Goal: Book appointment/travel/reservation

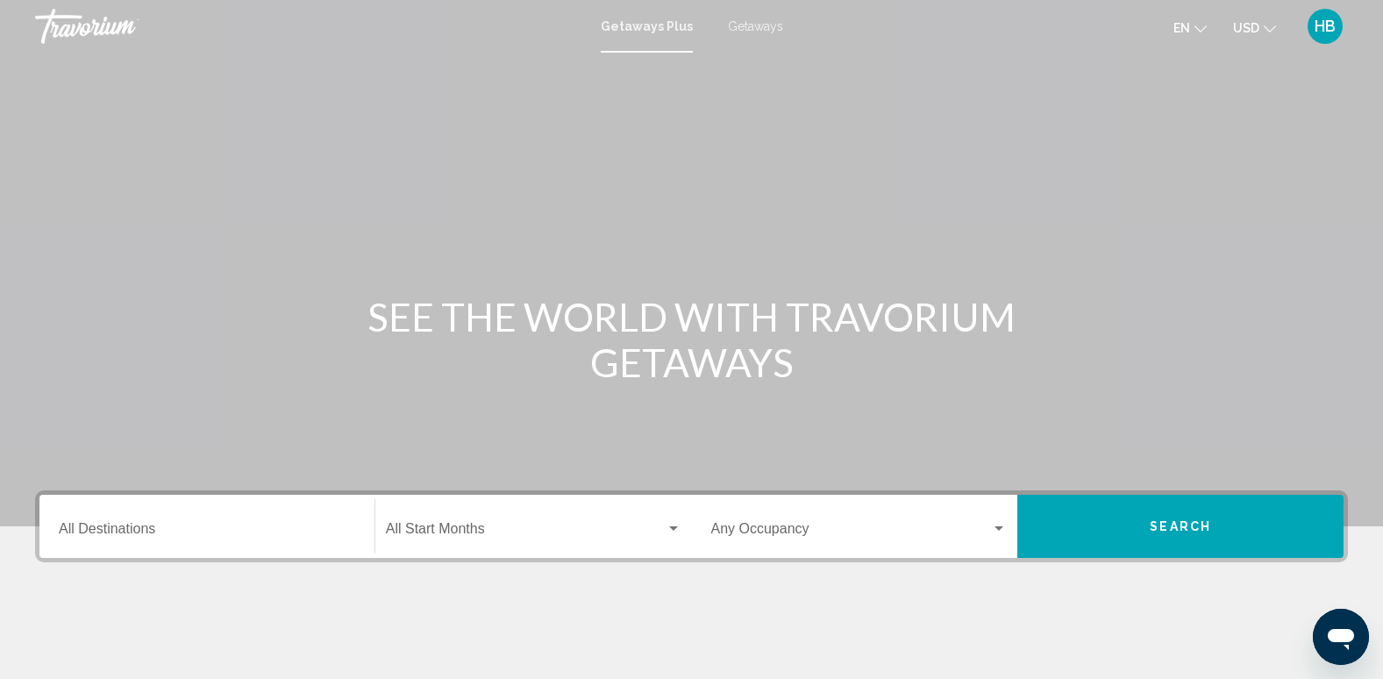
click at [1092, 377] on div "SEE THE WORLD WITH TRAVORIUM GETAWAYS" at bounding box center [691, 339] width 1383 height 91
click at [743, 24] on span "Getaways" at bounding box center [755, 26] width 55 height 14
click at [94, 527] on input "Destination All Destinations" at bounding box center [207, 533] width 297 height 16
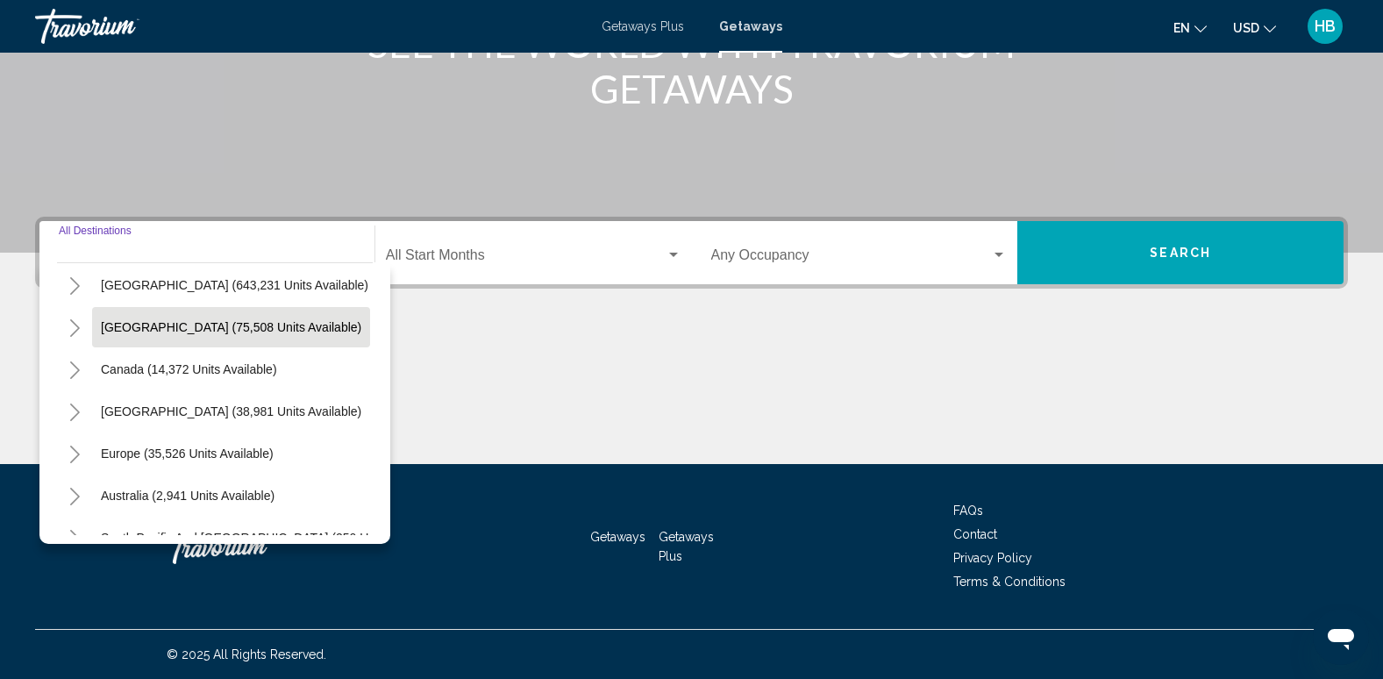
scroll to position [51, 0]
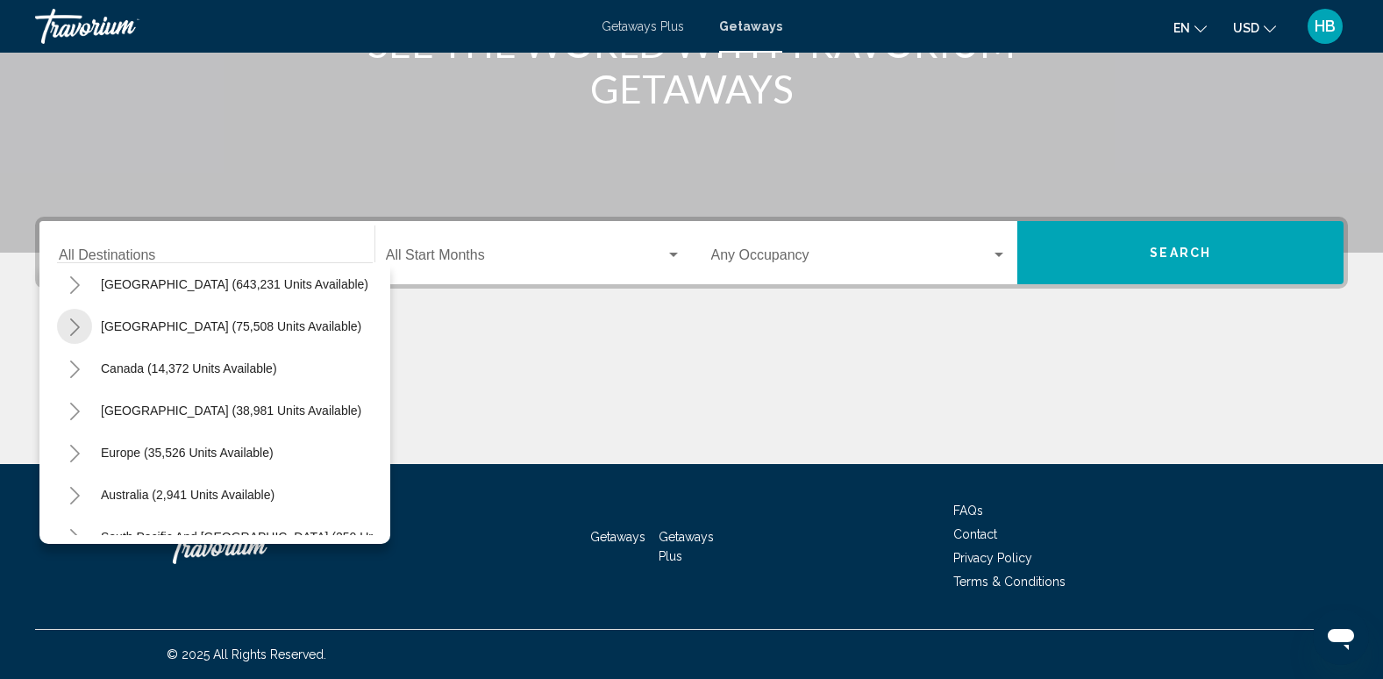
click at [69, 325] on icon "Toggle Mexico (75,508 units available)" at bounding box center [74, 327] width 13 height 18
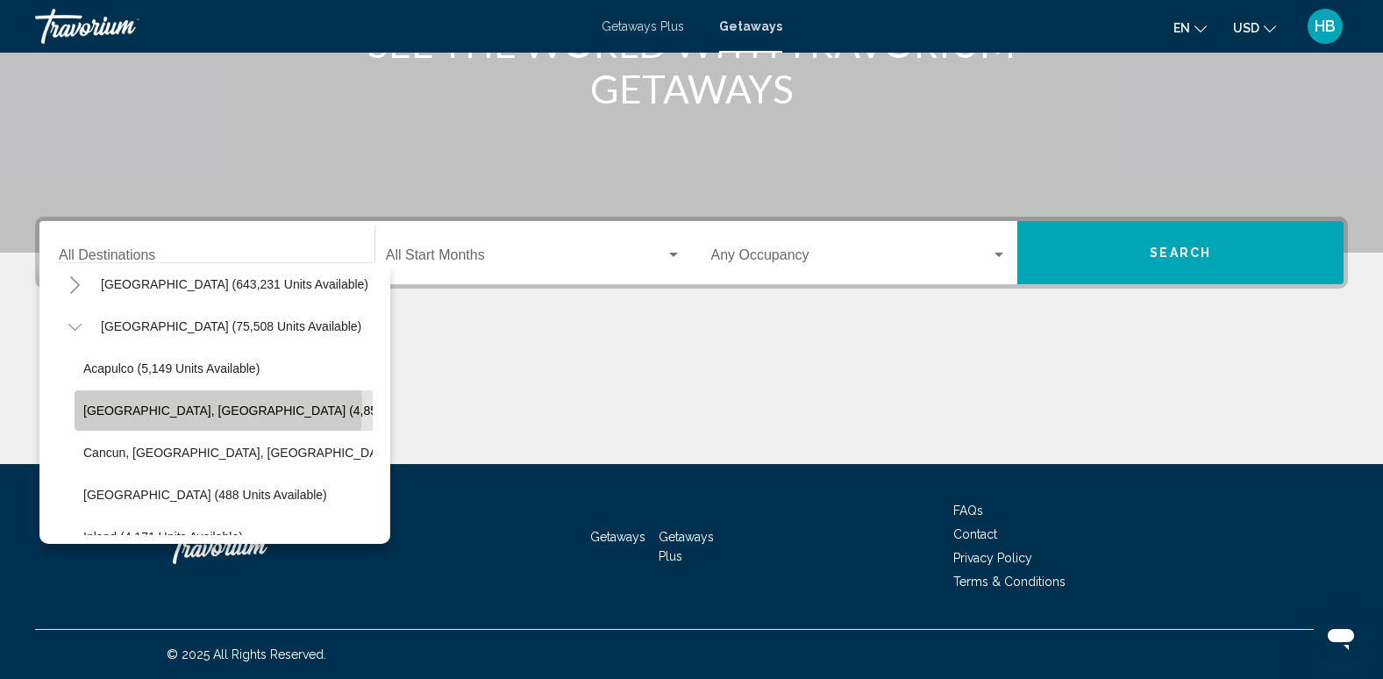
click at [170, 408] on span "[GEOGRAPHIC_DATA], [GEOGRAPHIC_DATA] (4,850 units available)" at bounding box center [277, 411] width 389 height 14
type input "**********"
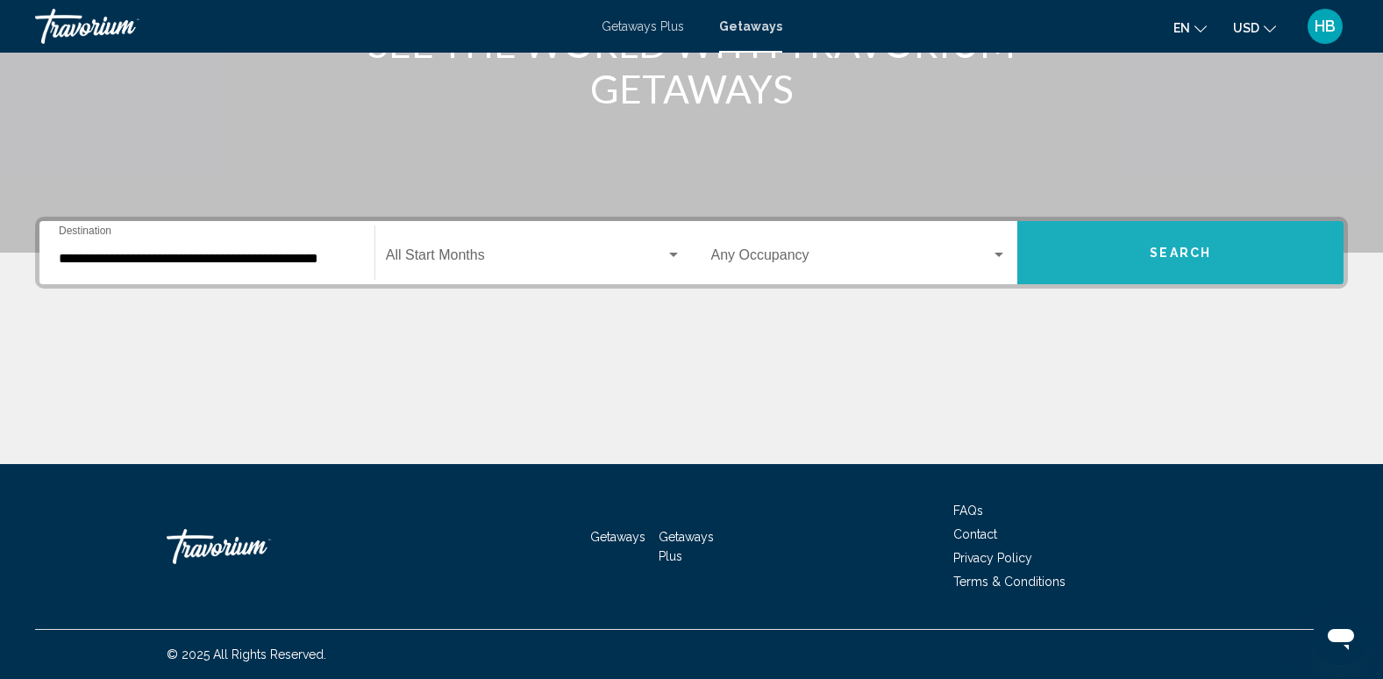
click at [1169, 244] on button "Search" at bounding box center [1181, 252] width 326 height 63
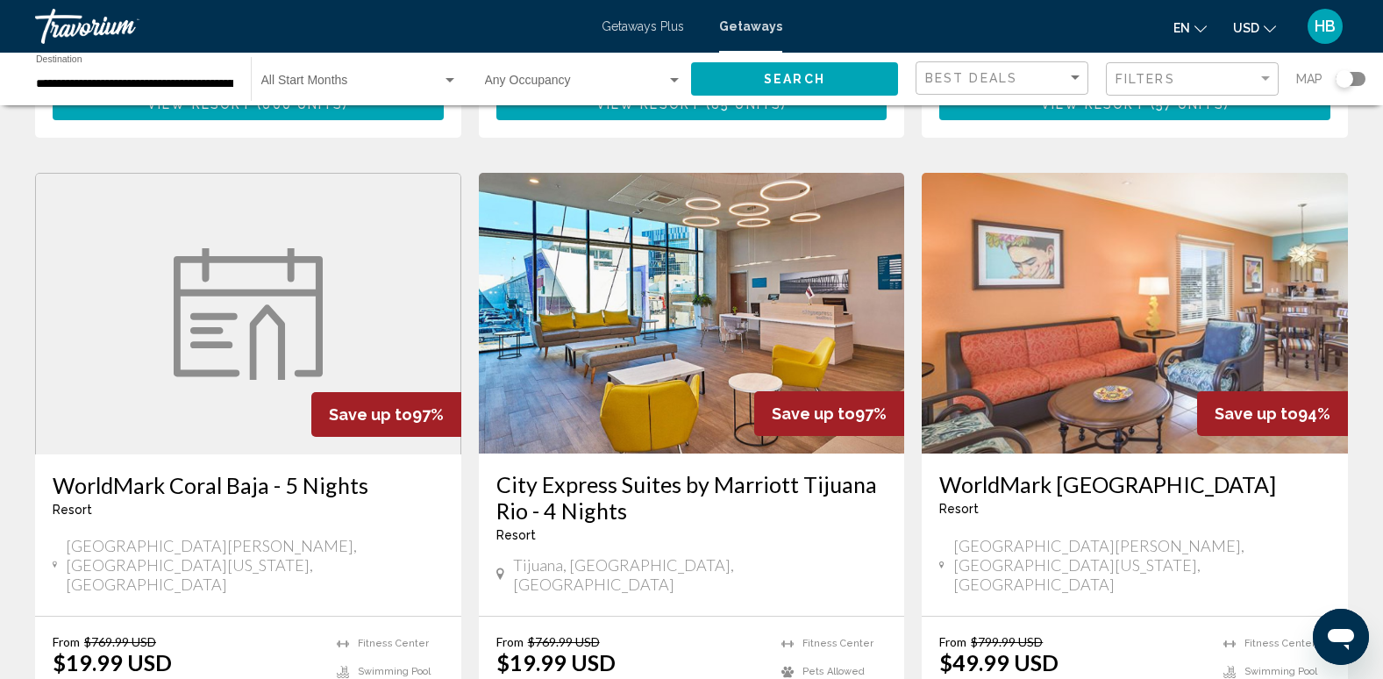
scroll to position [2012, 0]
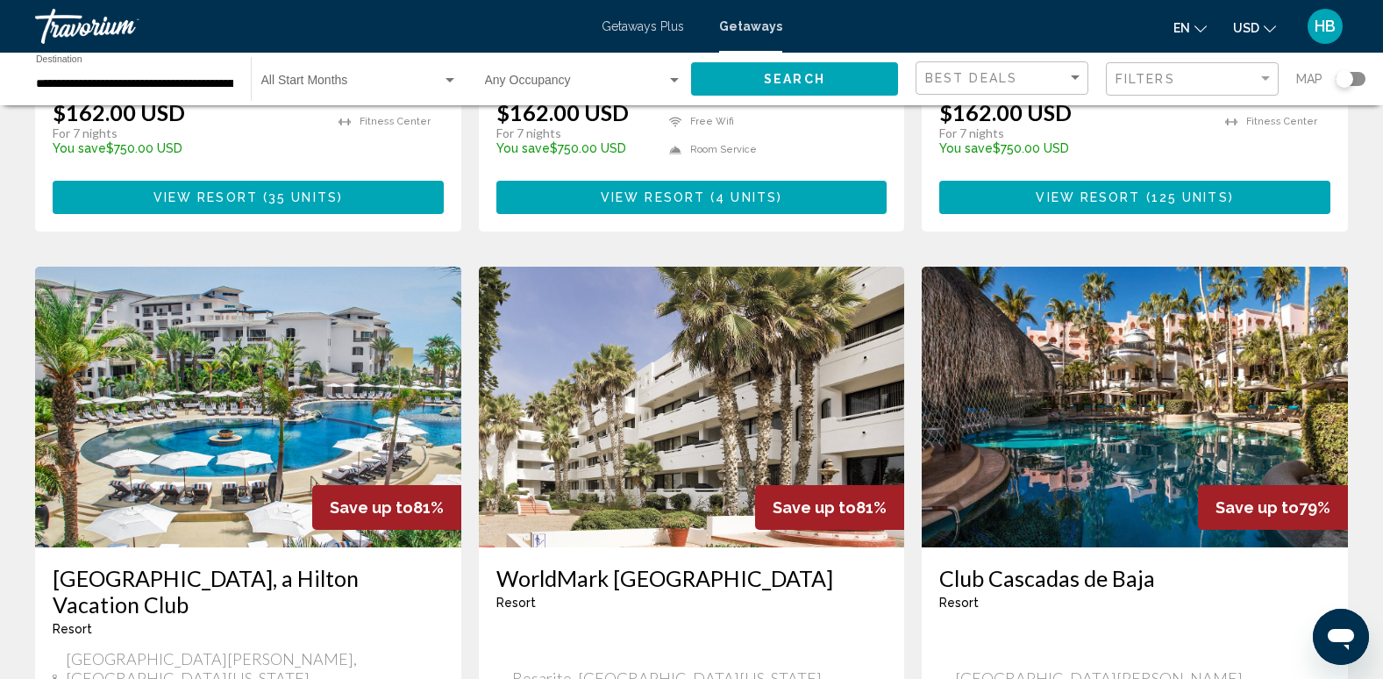
scroll to position [1252, 0]
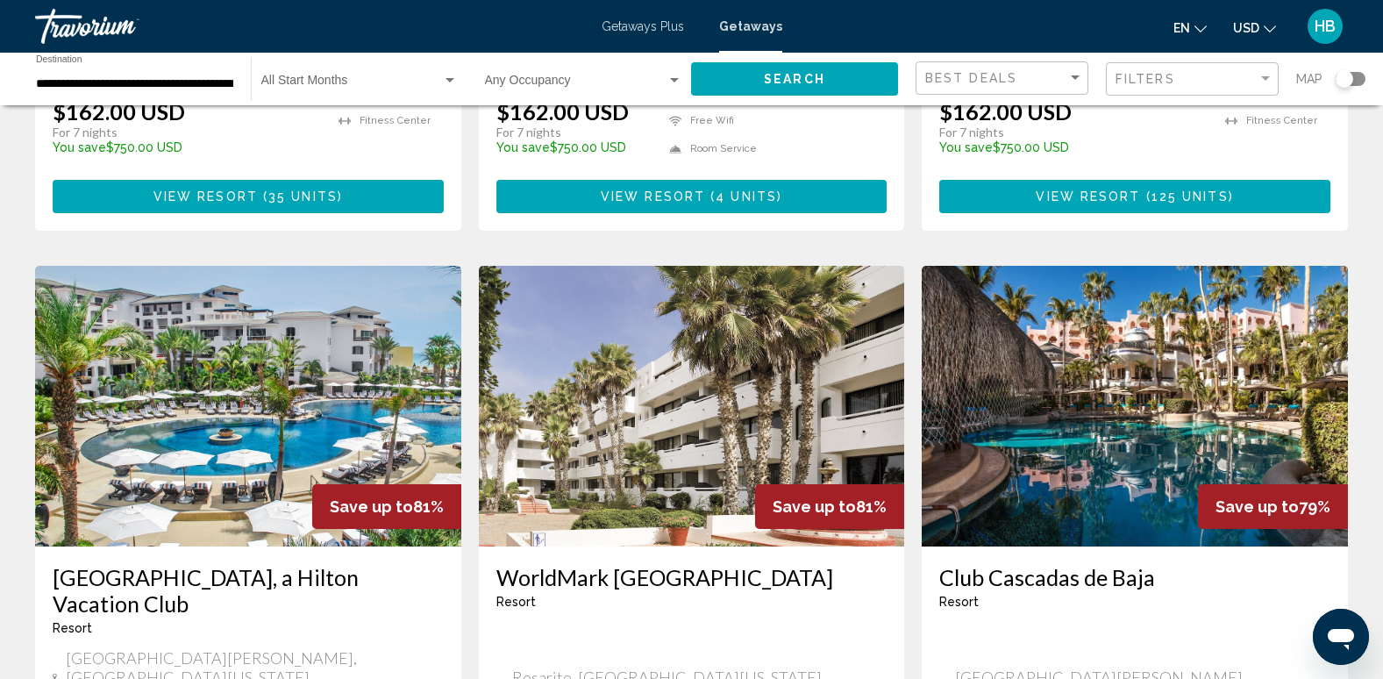
click at [215, 329] on img "Main content" at bounding box center [248, 406] width 426 height 281
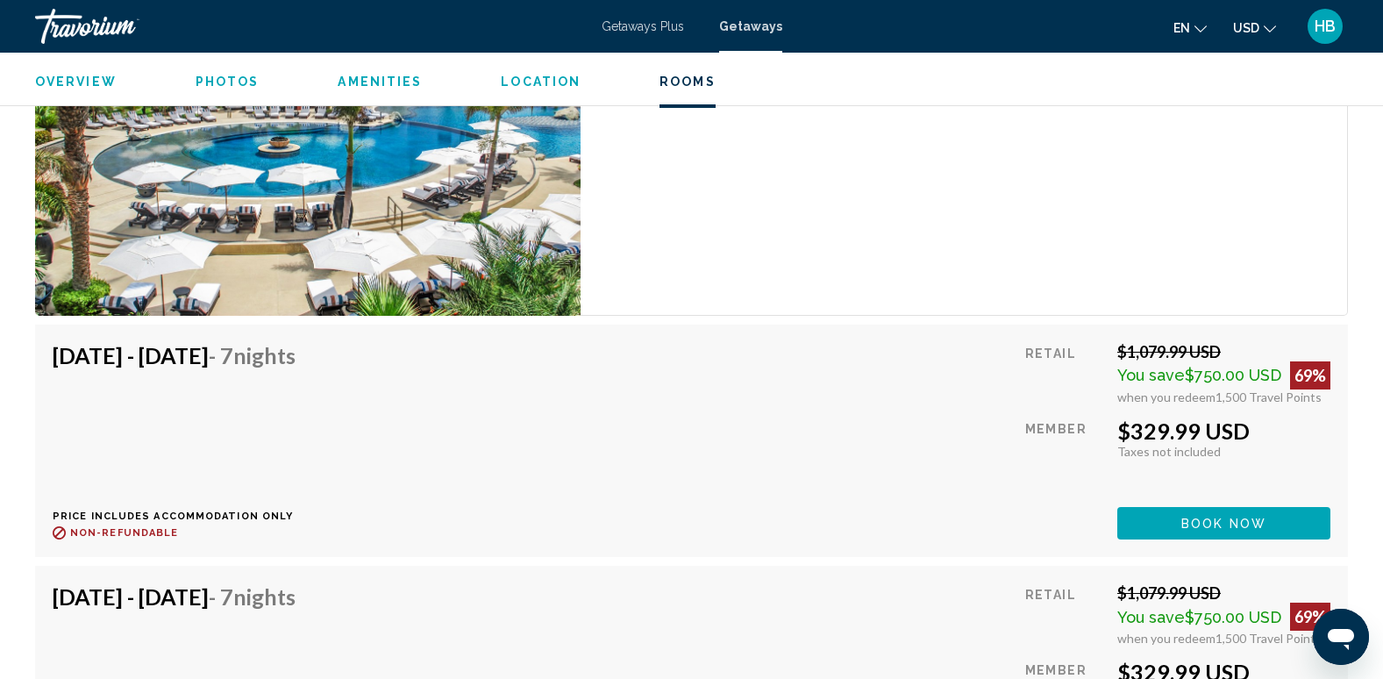
scroll to position [13733, 0]
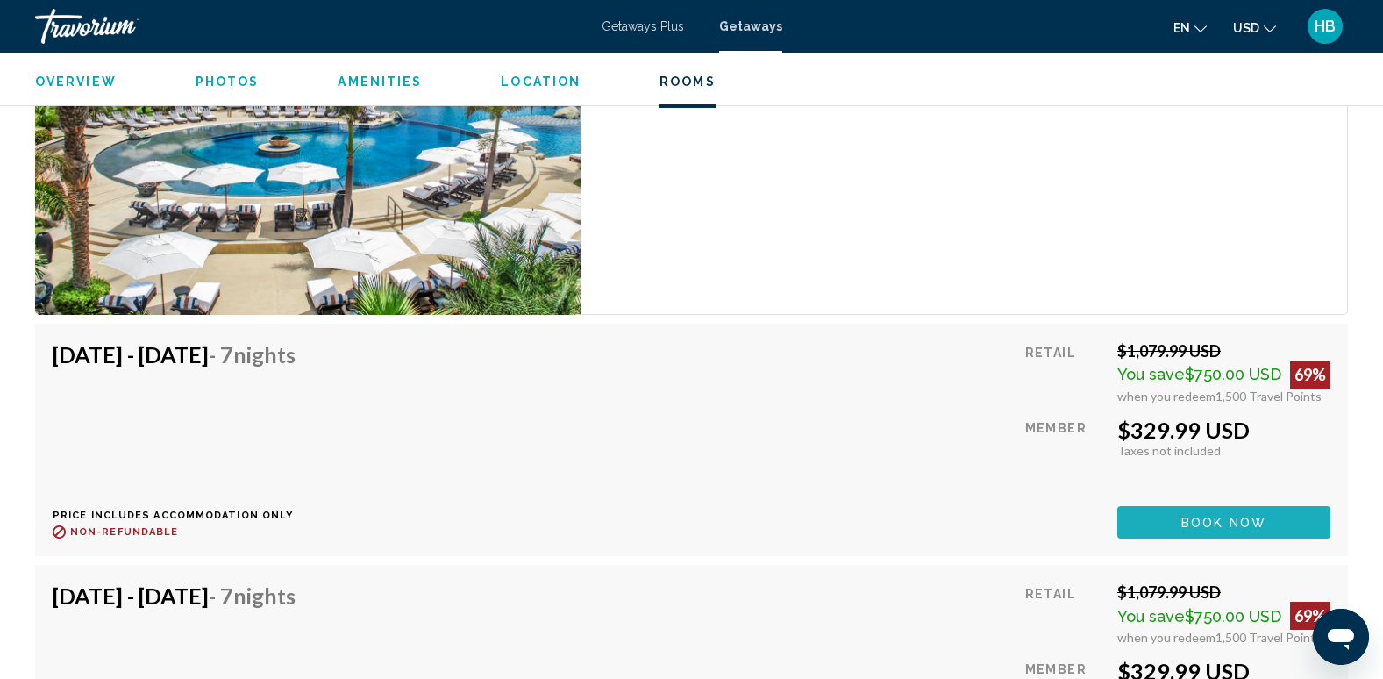
click at [1212, 534] on button "Book now" at bounding box center [1224, 522] width 213 height 32
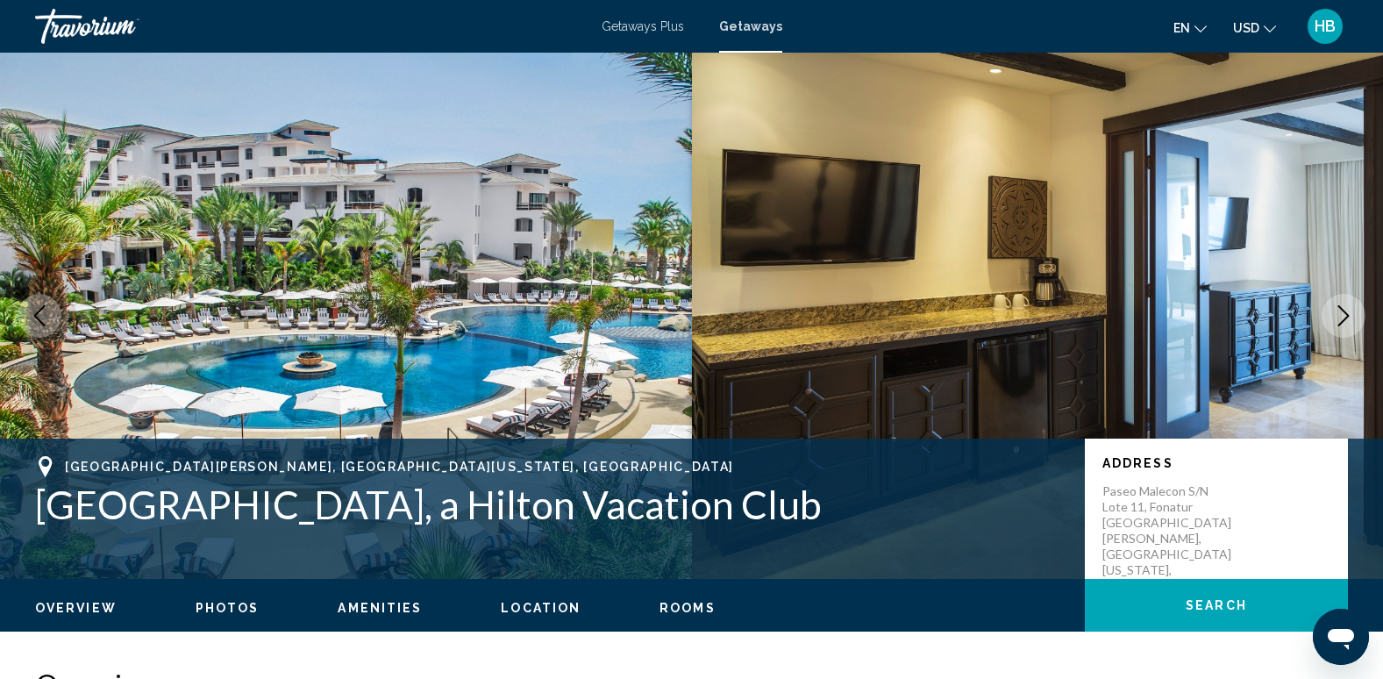
click at [642, 25] on span "Getaways Plus" at bounding box center [643, 26] width 82 height 14
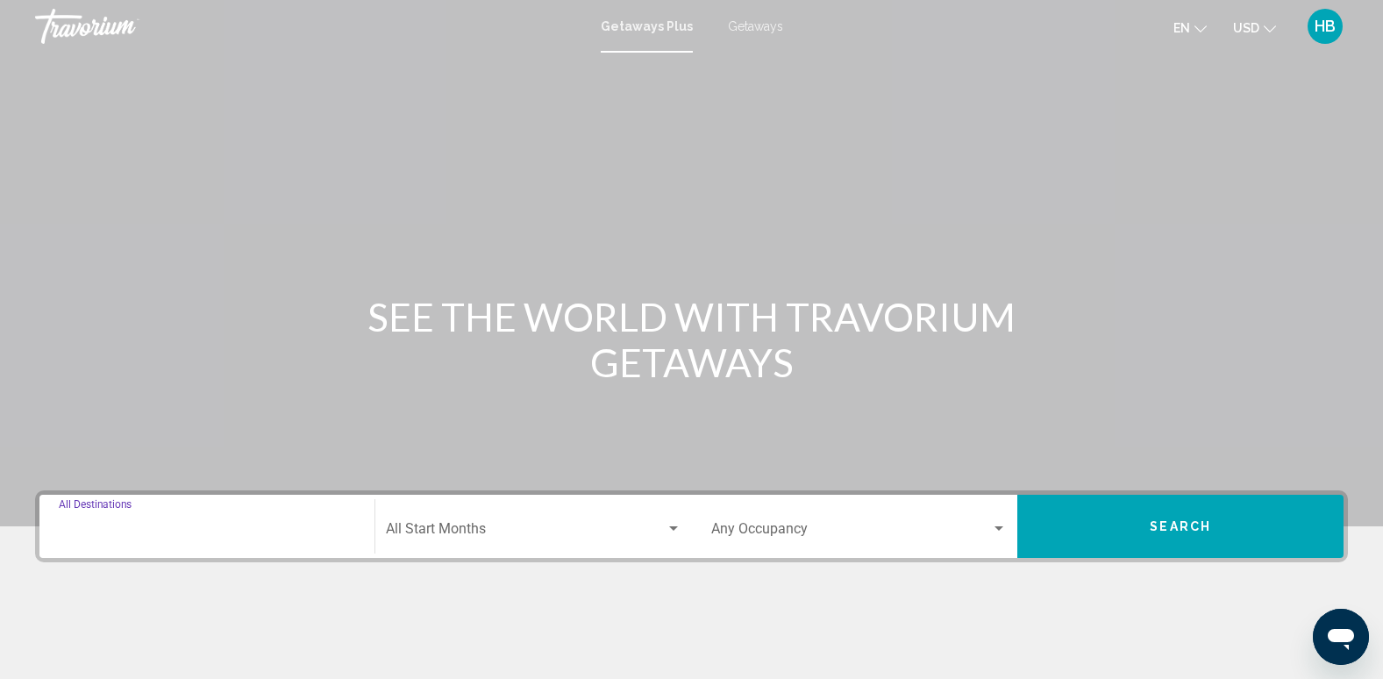
click at [101, 526] on input "Destination All Destinations" at bounding box center [207, 533] width 297 height 16
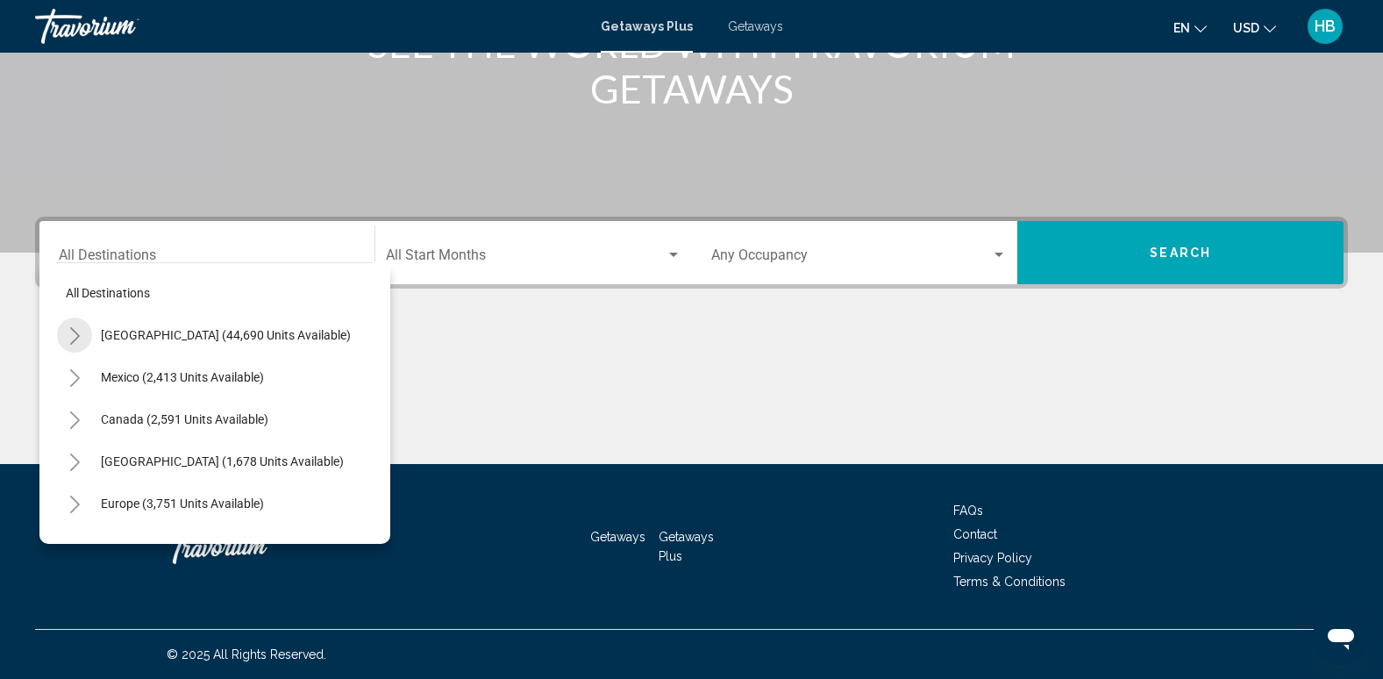
click at [69, 338] on icon "Toggle United States (44,690 units available)" at bounding box center [74, 336] width 13 height 18
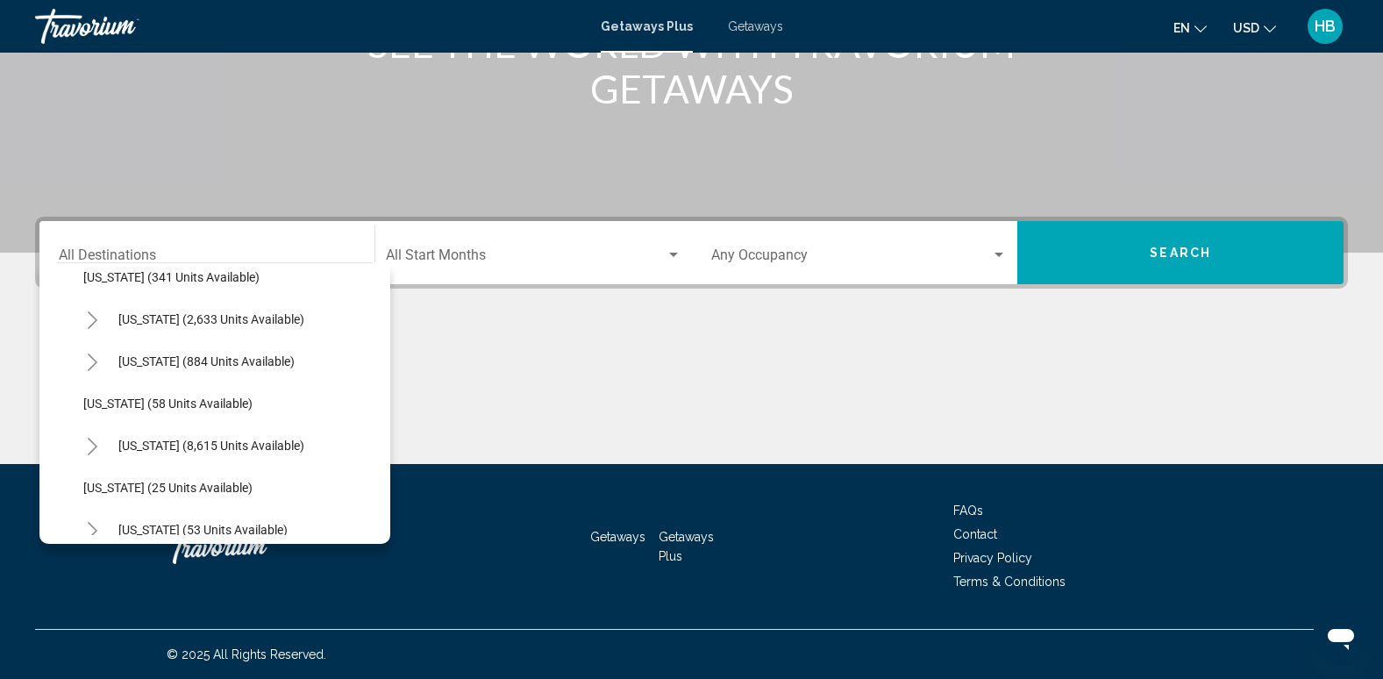
scroll to position [149, 0]
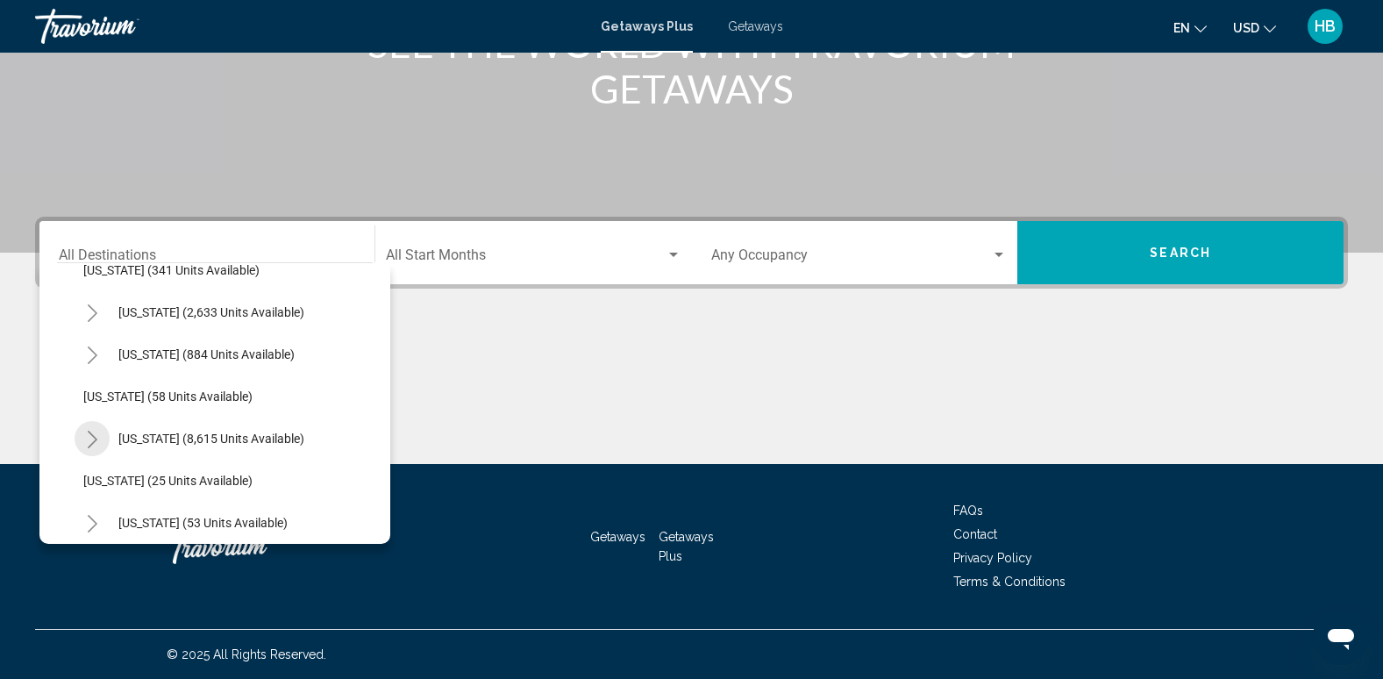
click at [88, 437] on icon "Toggle Florida (8,615 units available)" at bounding box center [92, 440] width 13 height 18
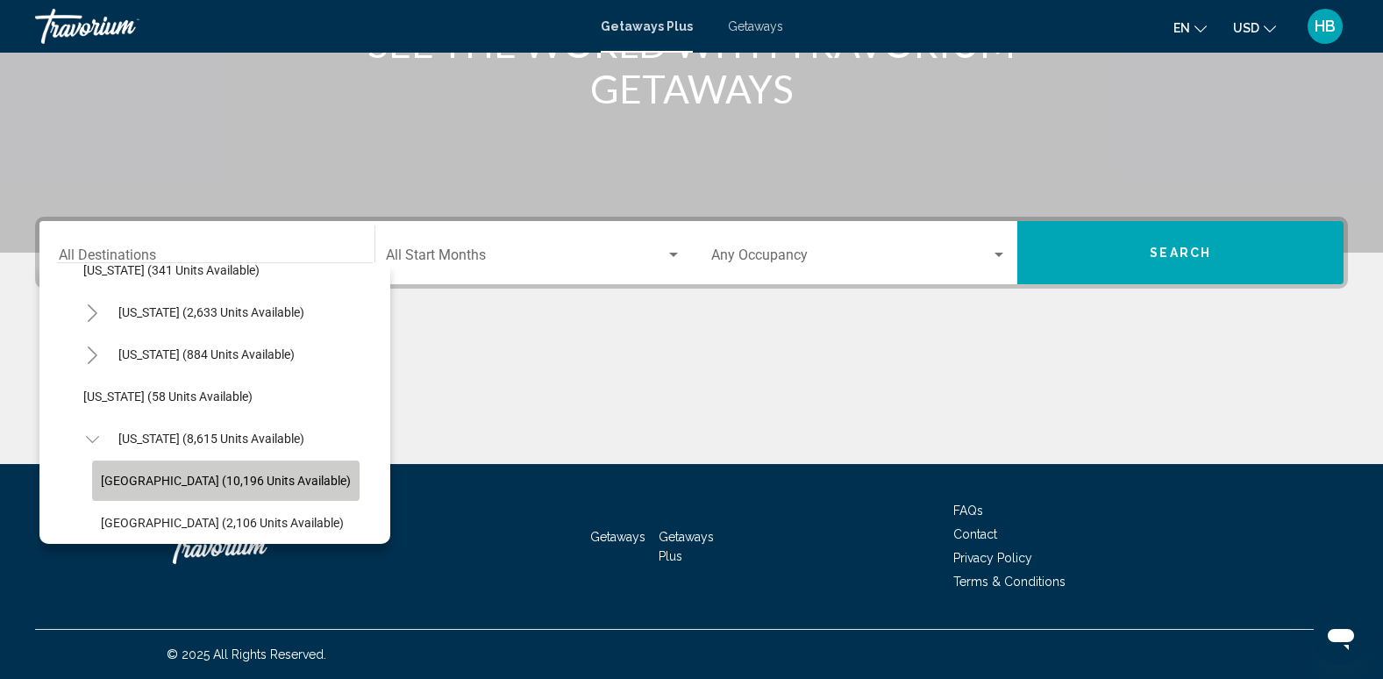
click at [146, 475] on span "[GEOGRAPHIC_DATA] (10,196 units available)" at bounding box center [226, 481] width 250 height 14
type input "**********"
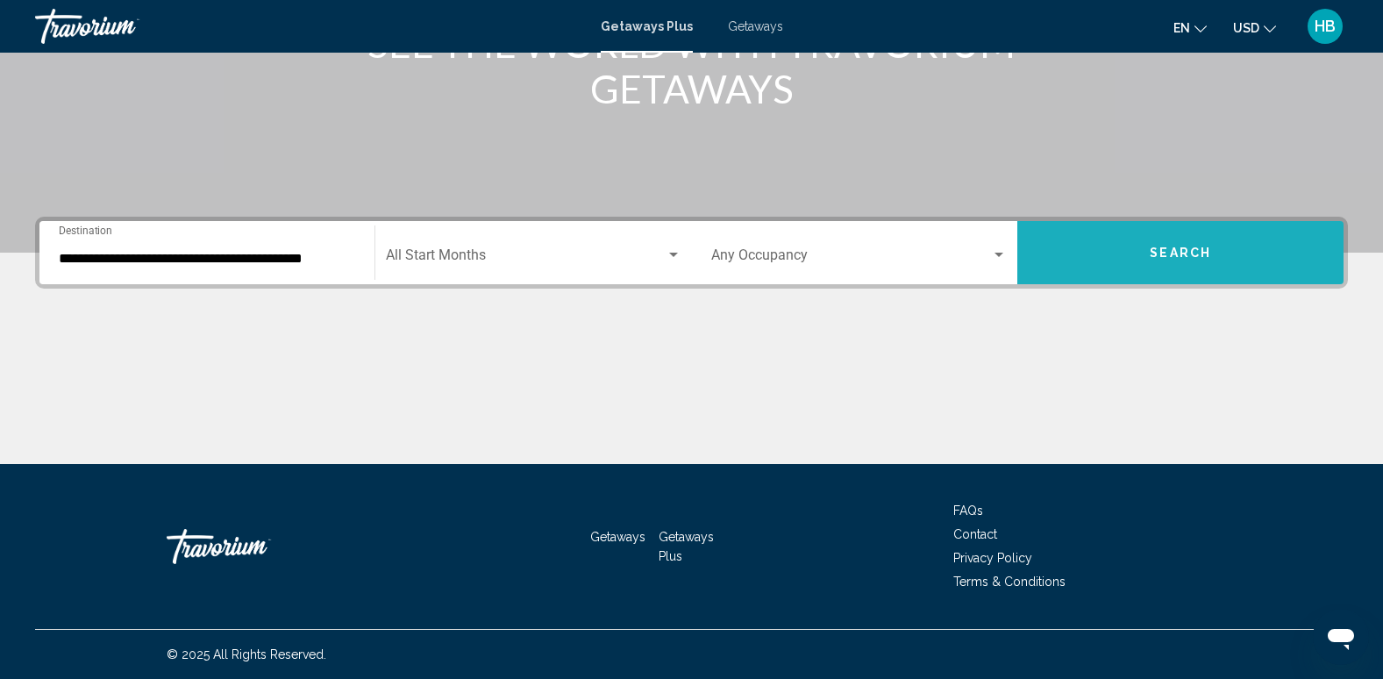
click at [1156, 255] on span "Search" at bounding box center [1180, 254] width 61 height 14
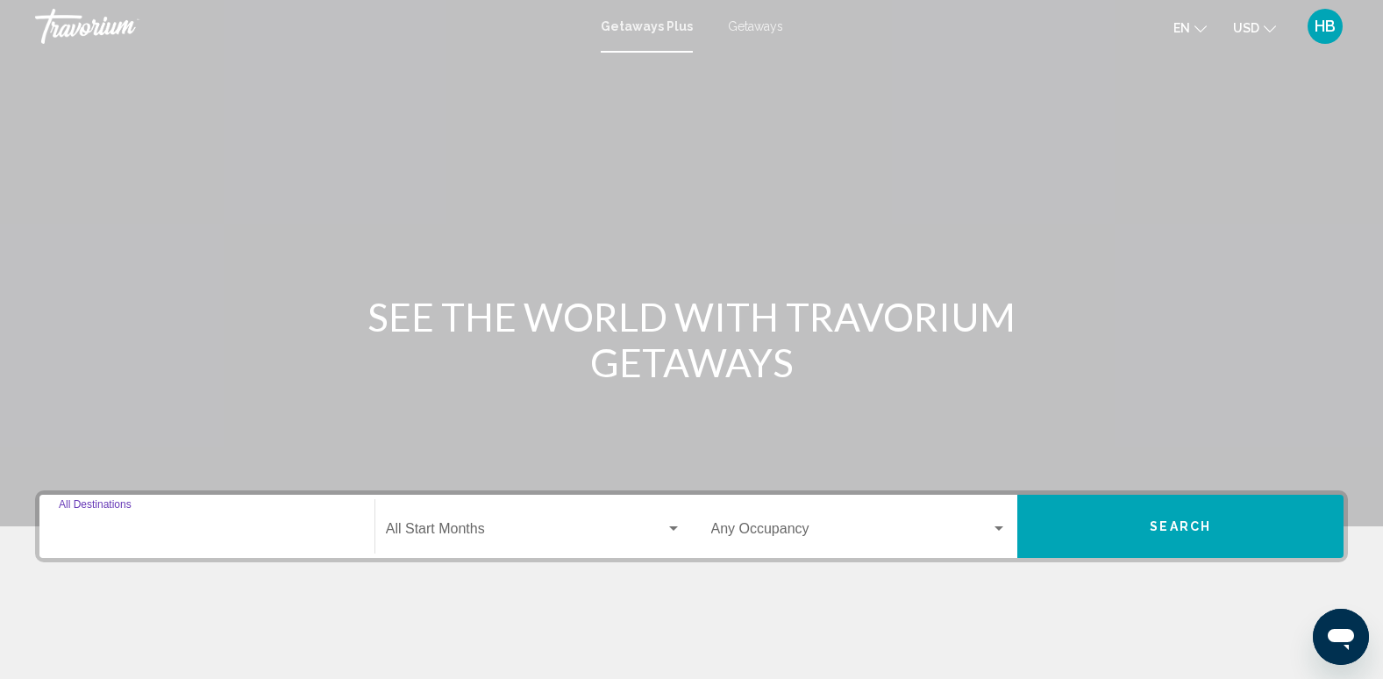
click at [62, 536] on input "Destination All Destinations" at bounding box center [207, 533] width 297 height 16
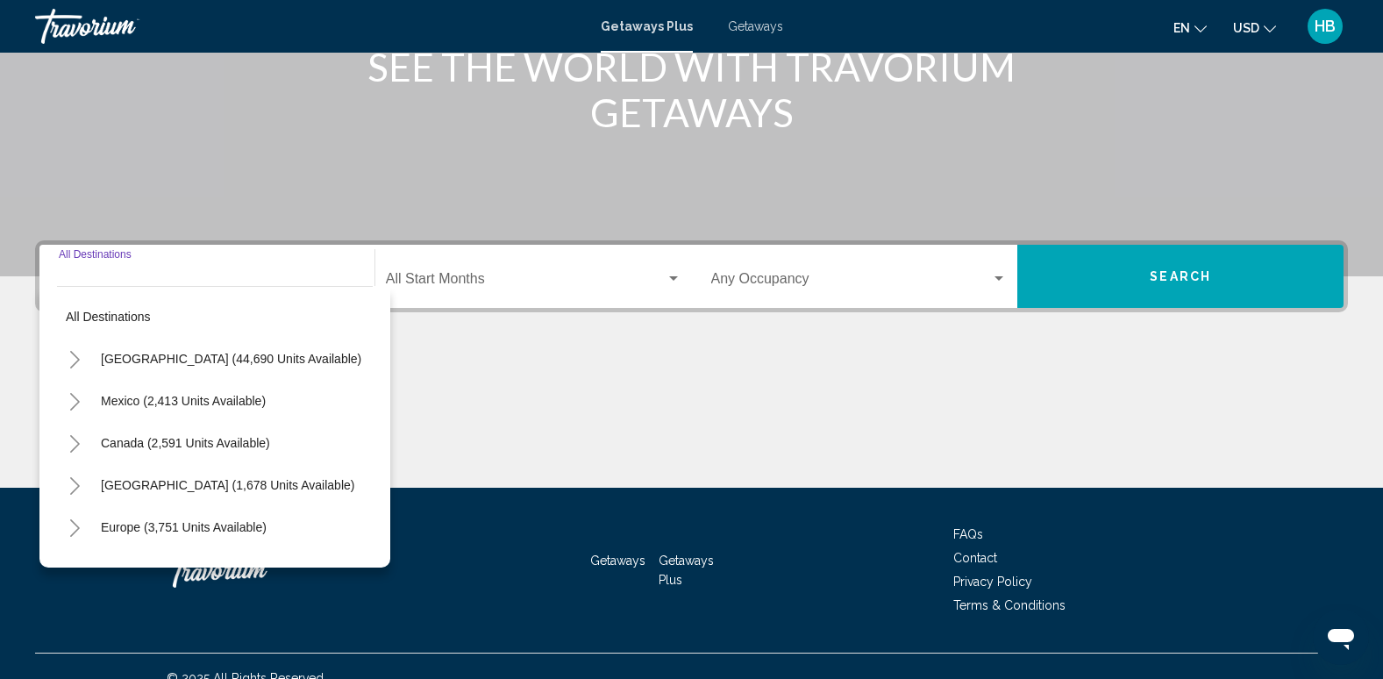
scroll to position [274, 0]
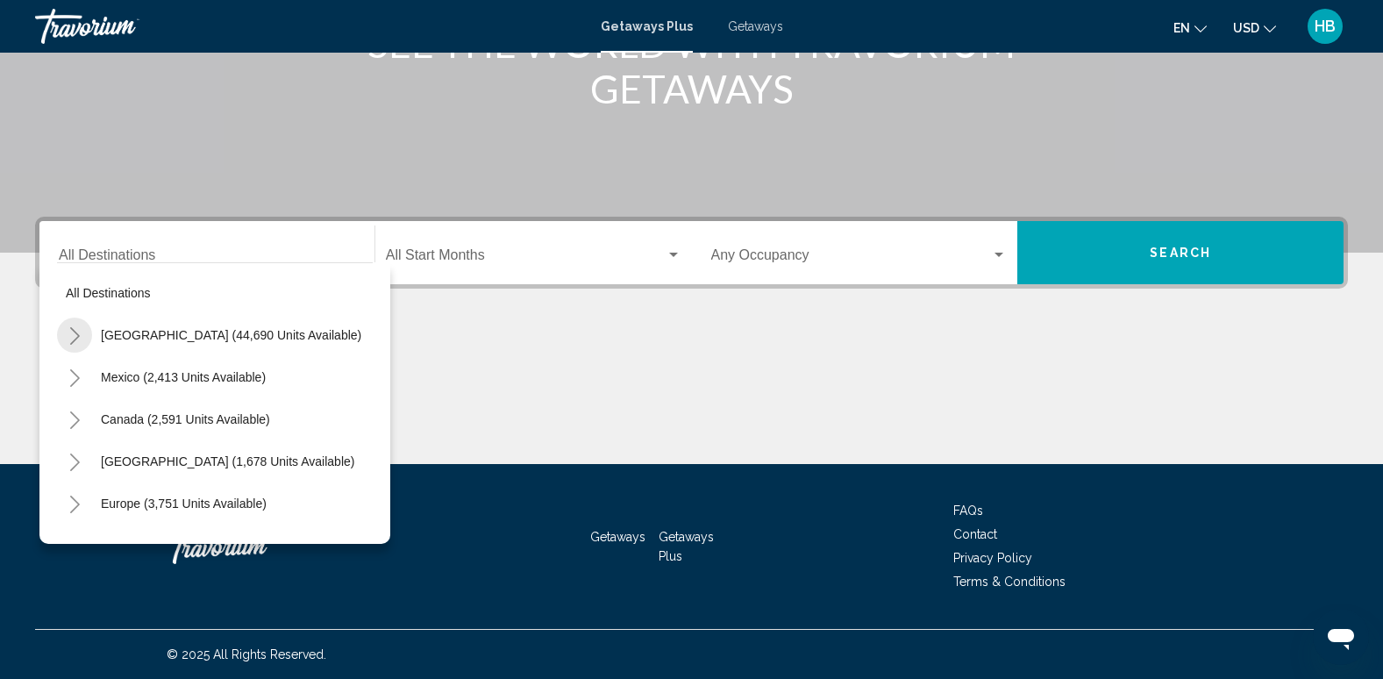
click at [68, 335] on icon "Toggle United States (44,690 units available)" at bounding box center [74, 336] width 13 height 18
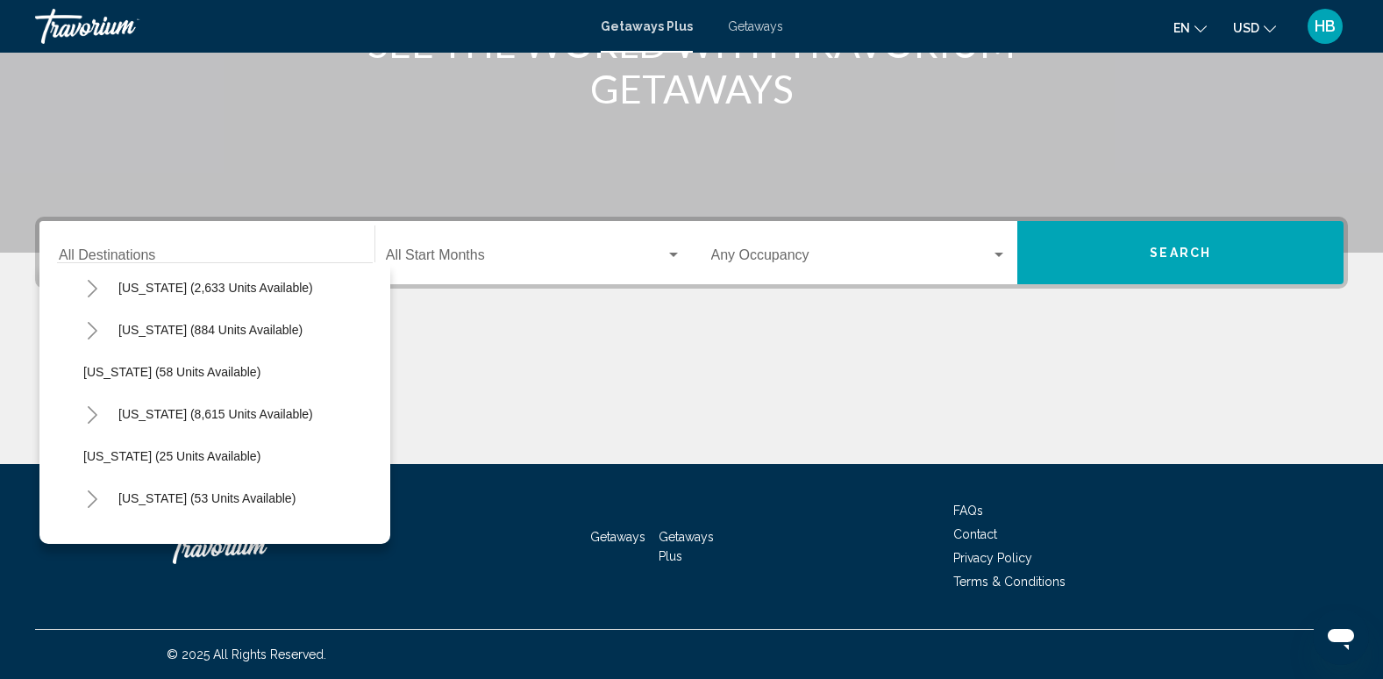
scroll to position [175, 0]
click at [80, 404] on button "Toggle Florida (8,615 units available)" at bounding box center [92, 413] width 35 height 35
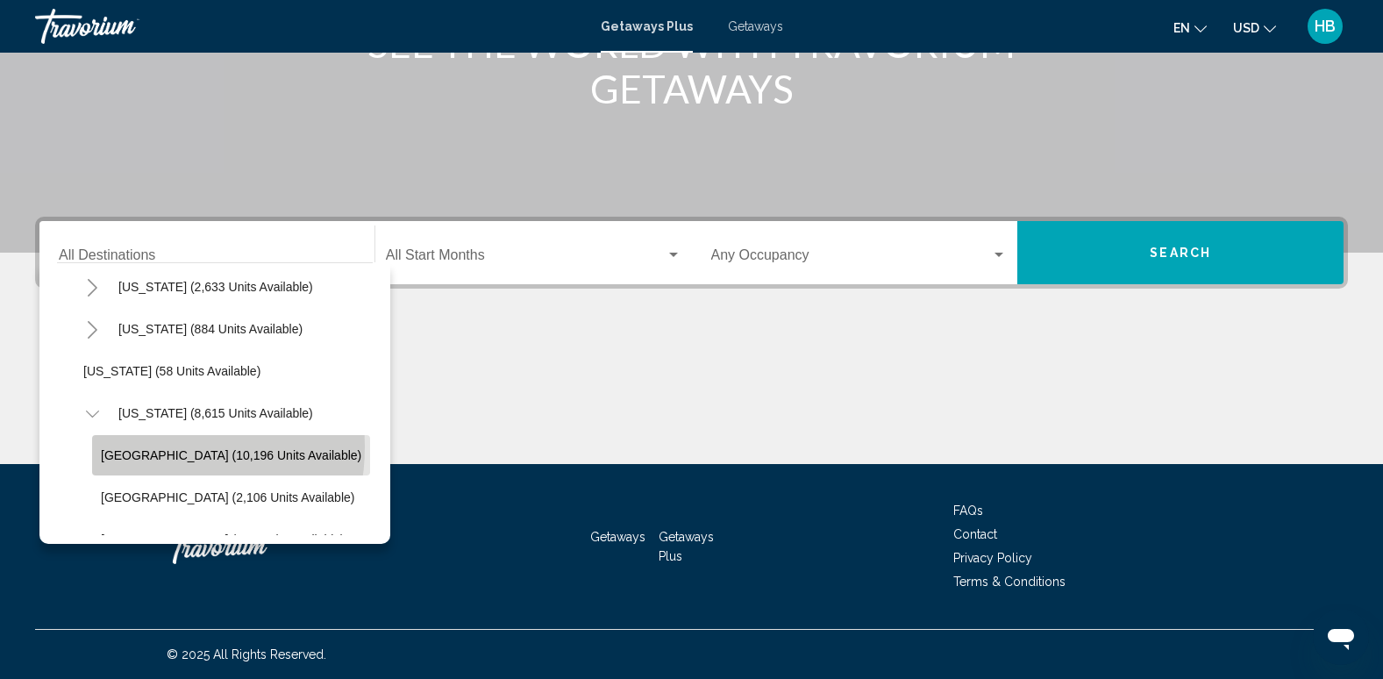
click at [141, 447] on button "[GEOGRAPHIC_DATA] (10,196 units available)" at bounding box center [231, 455] width 278 height 40
type input "**********"
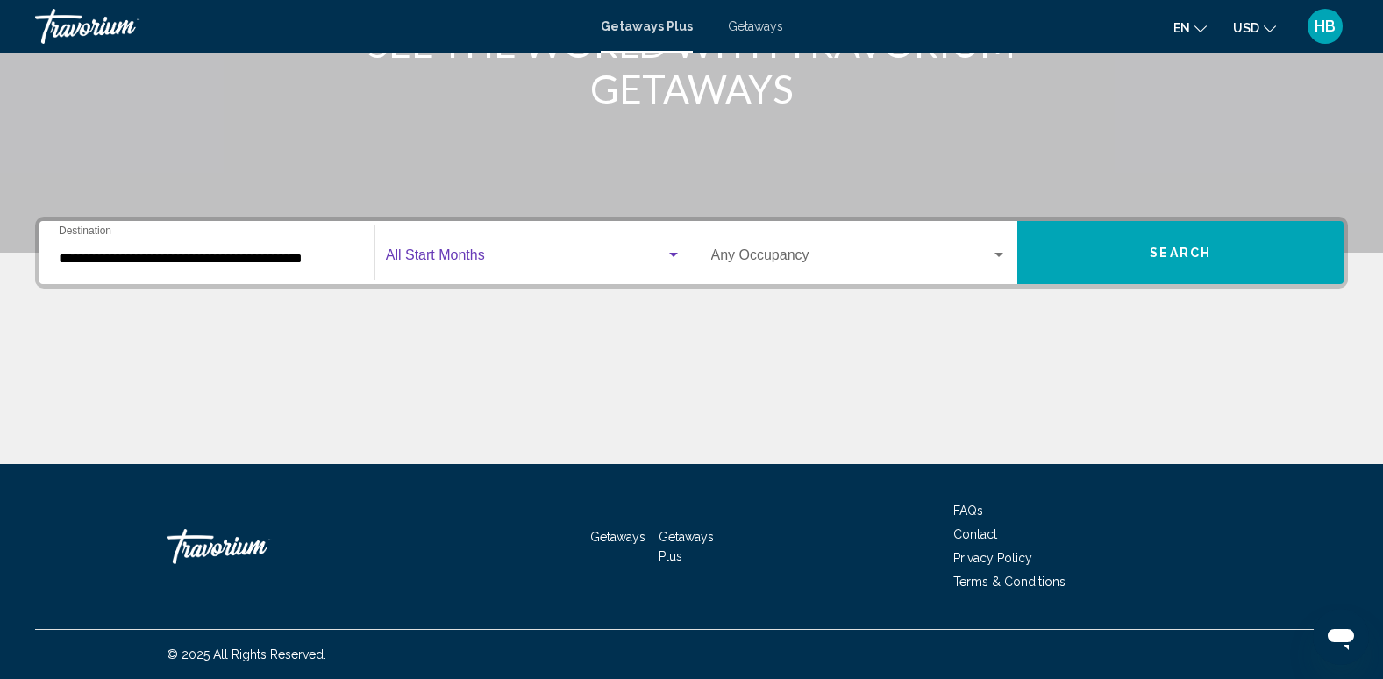
click at [444, 254] on span "Search widget" at bounding box center [526, 259] width 280 height 16
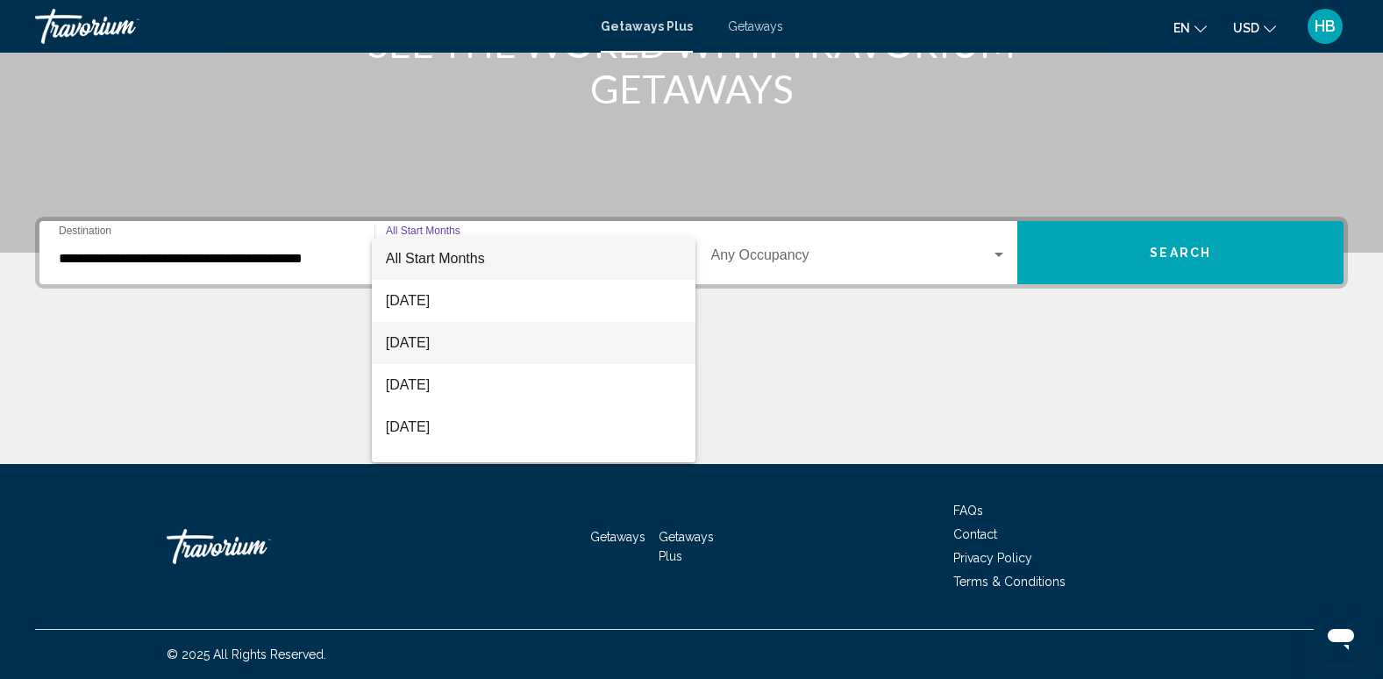
click at [447, 341] on span "September 2025" at bounding box center [534, 343] width 296 height 42
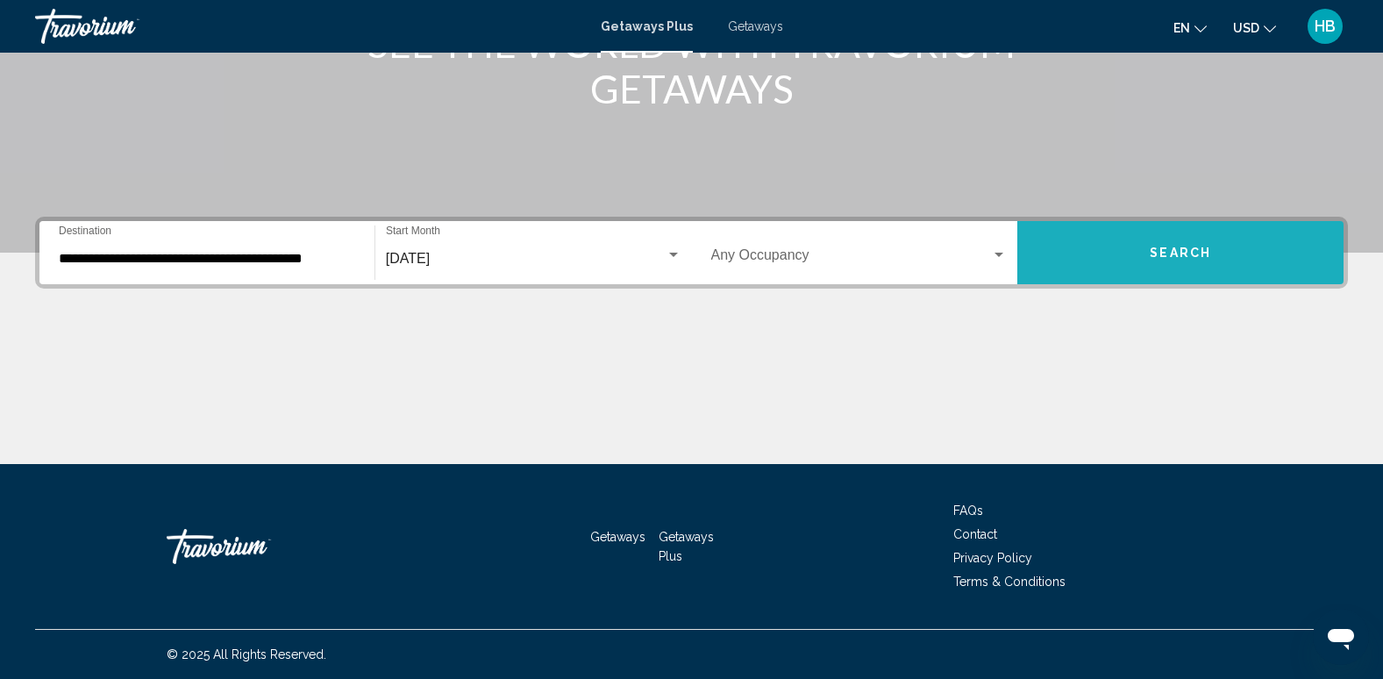
click at [1152, 244] on button "Search" at bounding box center [1181, 252] width 326 height 63
